Goal: Transaction & Acquisition: Purchase product/service

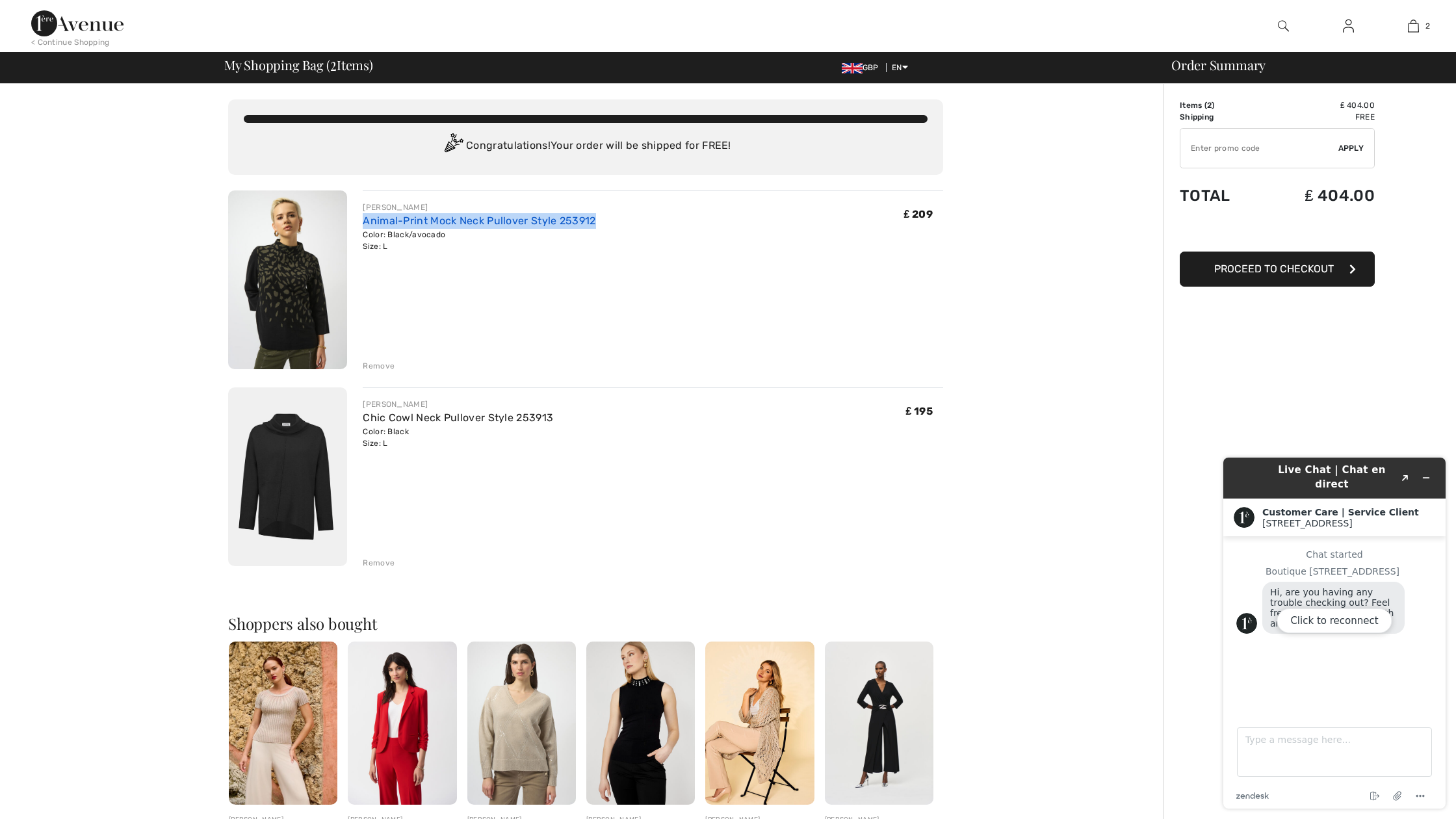
drag, startPoint x: 600, startPoint y: 223, endPoint x: 366, endPoint y: 218, distance: 234.1
click at [366, 218] on div "JOSEPH RIBKOFF Animal-Print Mock Neck Pullover Style 253912 Color: Black/avocad…" at bounding box center [653, 226] width 580 height 50
copy link "nimal-Print Mock Neck Pullover Style 253912"
drag, startPoint x: 543, startPoint y: 418, endPoint x: 360, endPoint y: 419, distance: 183.0
click at [360, 419] on div "JOSEPH RIBKOFF Chic Cowl Neck Pullover Style 253913 Color: Black Size: L Final …" at bounding box center [645, 478] width 596 height 182
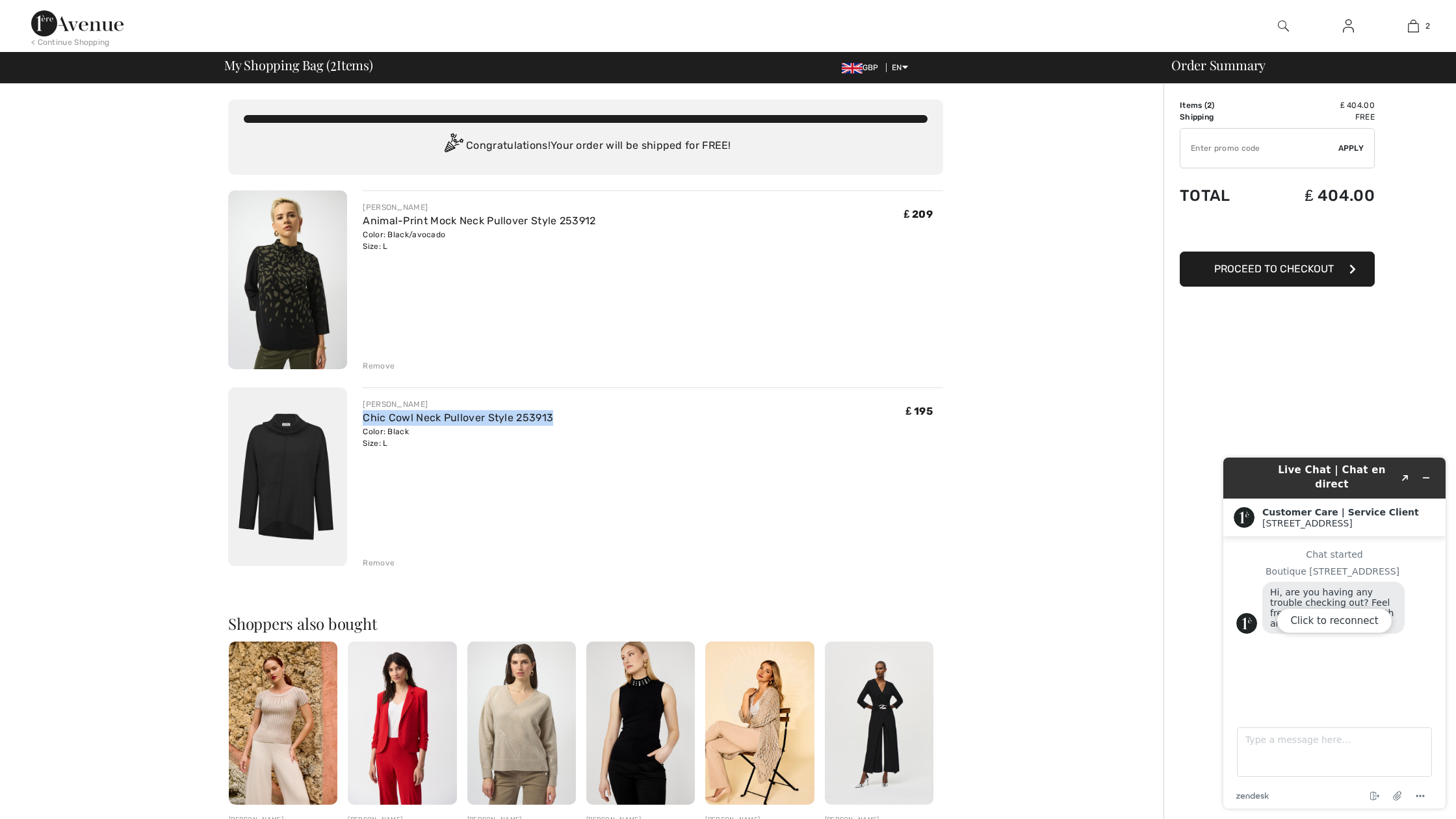
copy link "Chic Cowl Neck Pullover Style 253913"
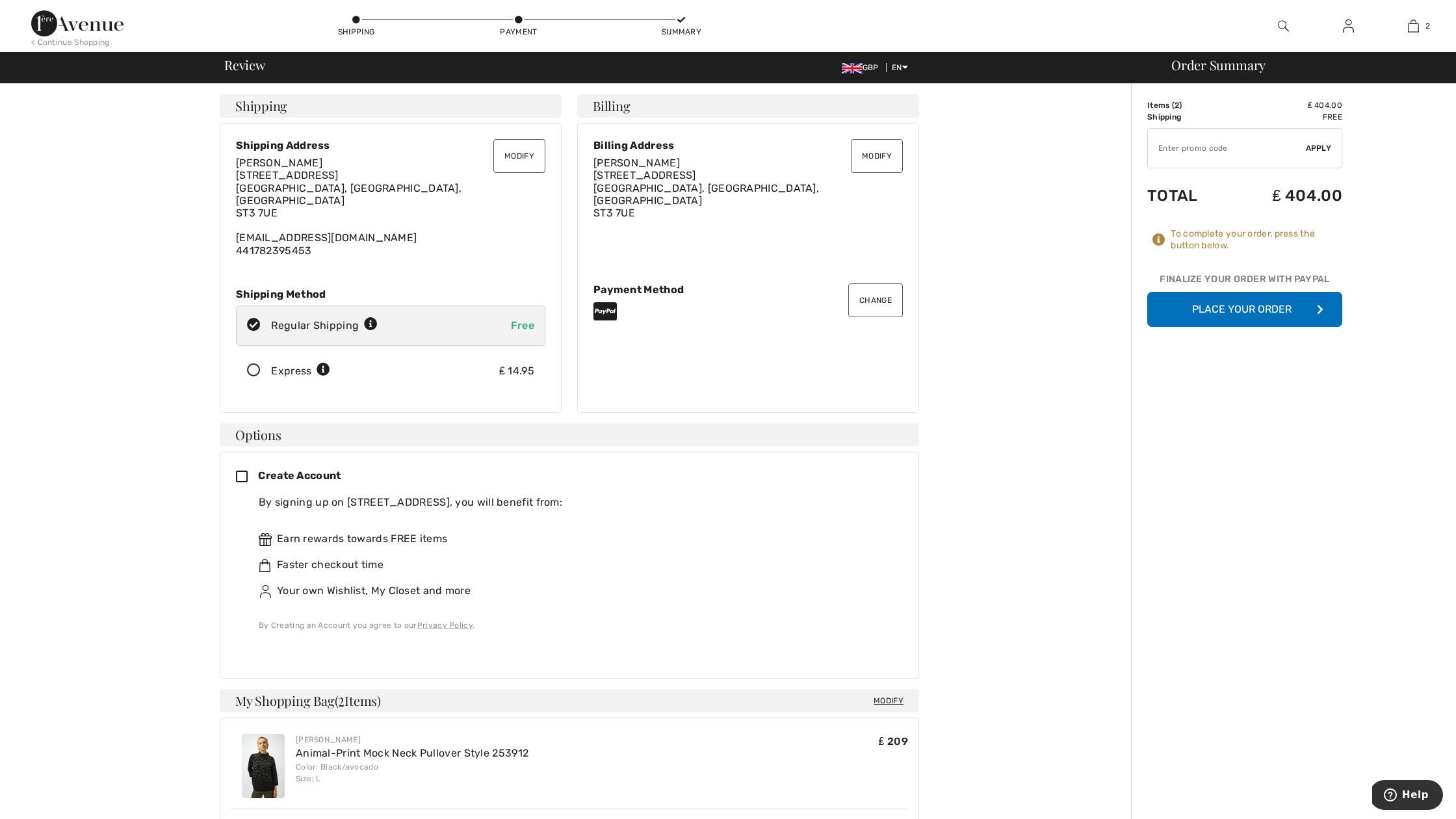
click at [1284, 310] on button "Place Your Order" at bounding box center [1244, 309] width 195 height 35
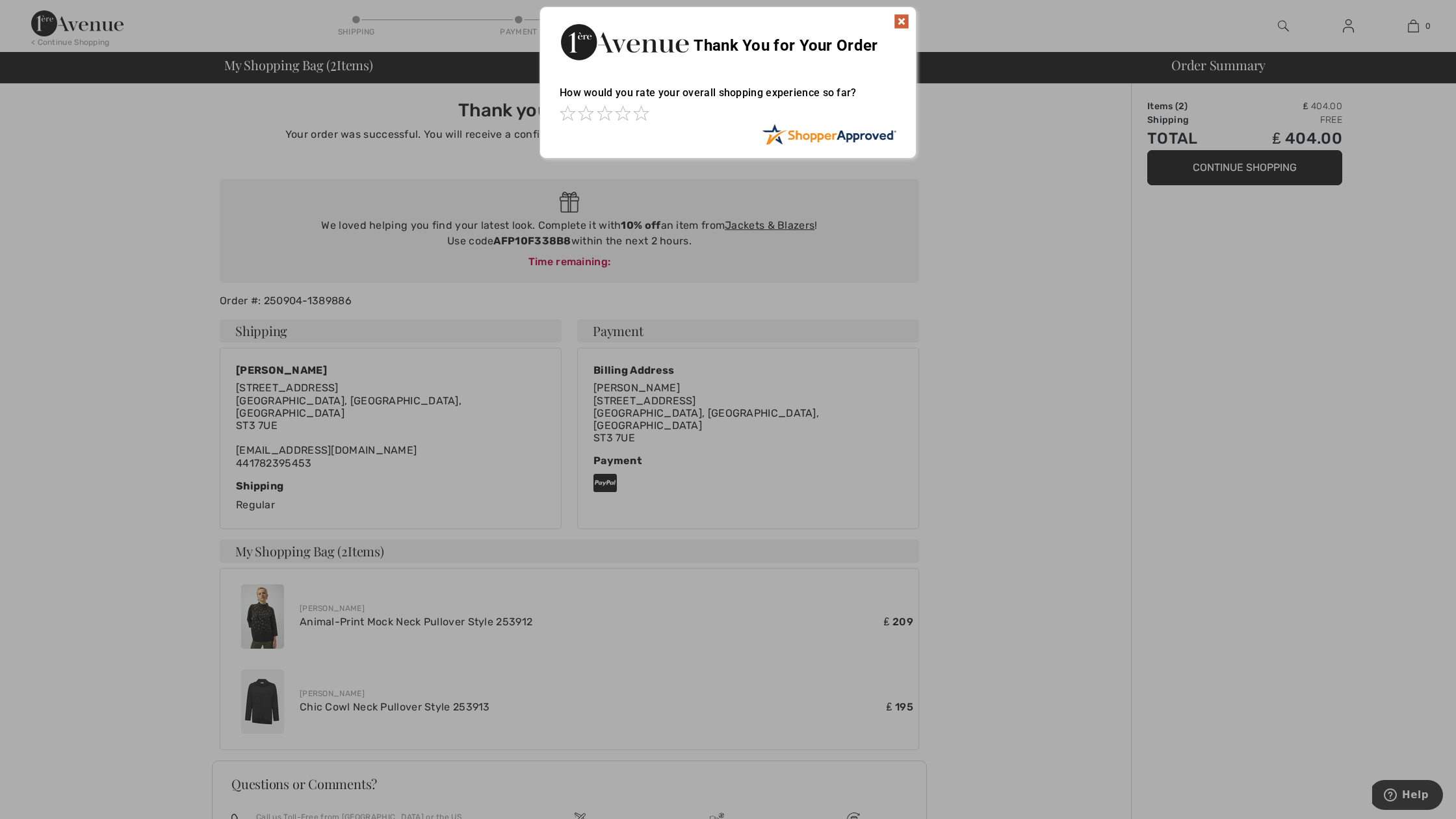
click at [901, 22] on img at bounding box center [901, 21] width 15 height 15
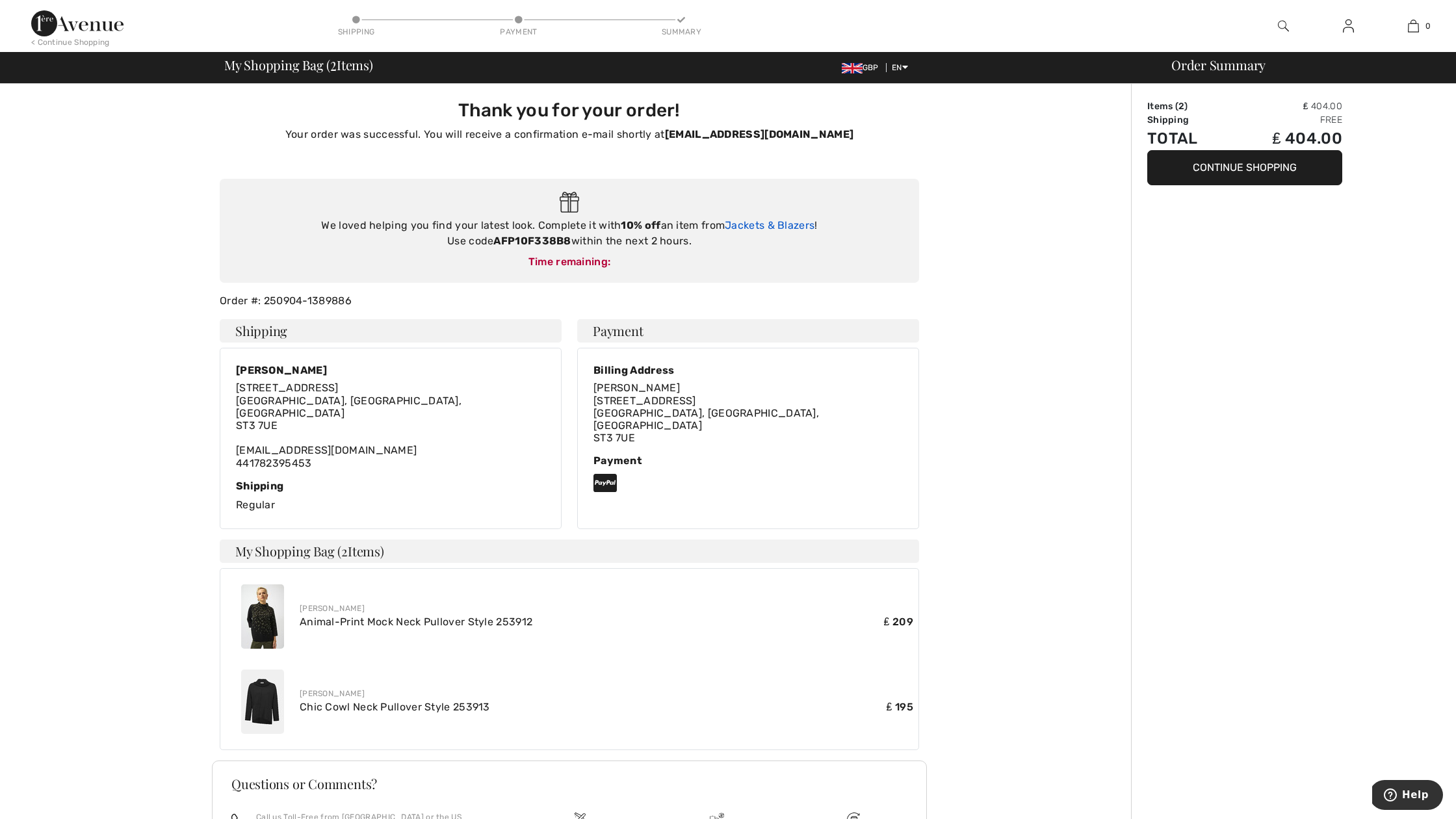
click at [775, 224] on link "Jackets & Blazers" at bounding box center [770, 224] width 89 height 12
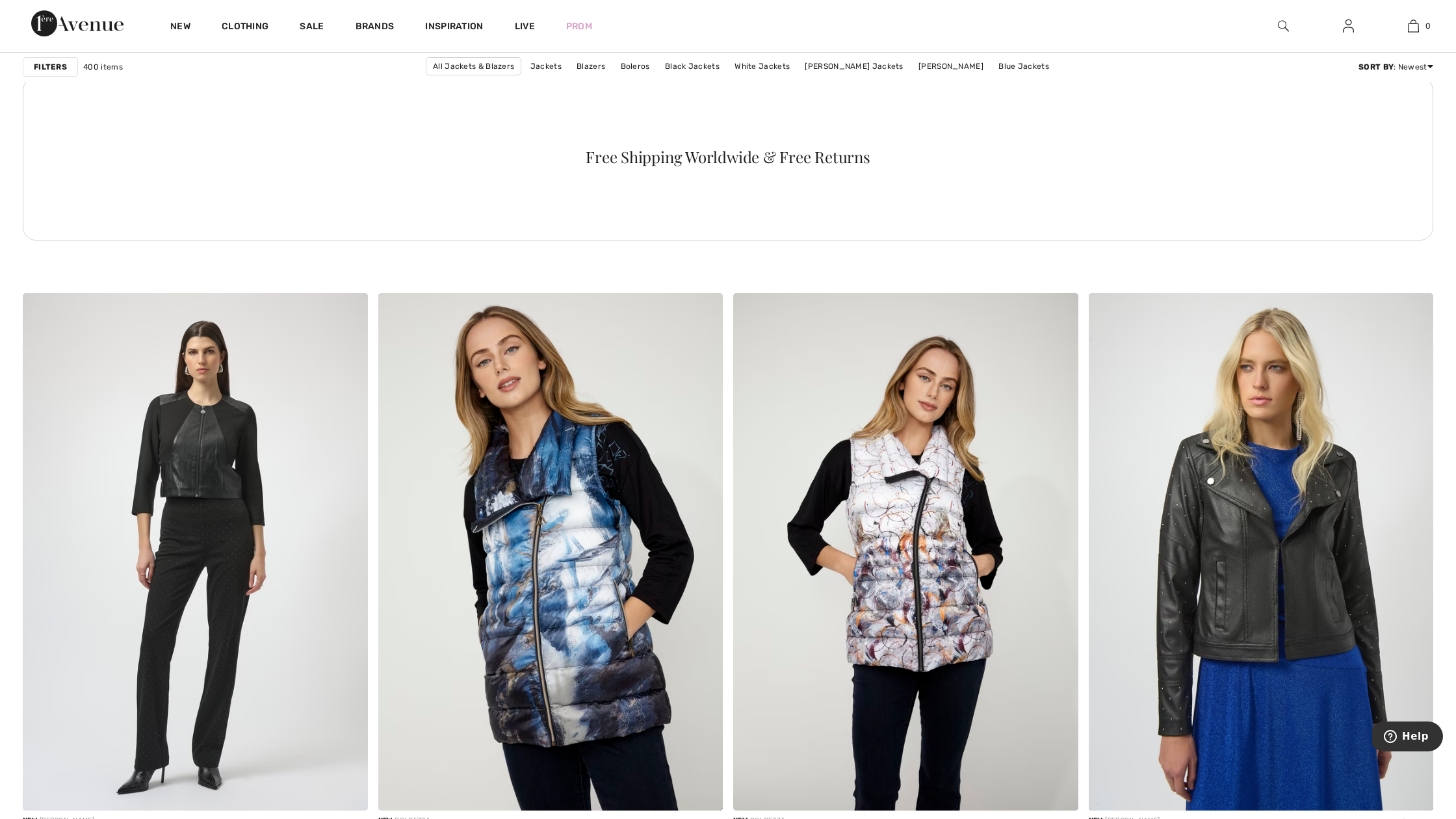
scroll to position [2534, 0]
